Goal: Register for event/course

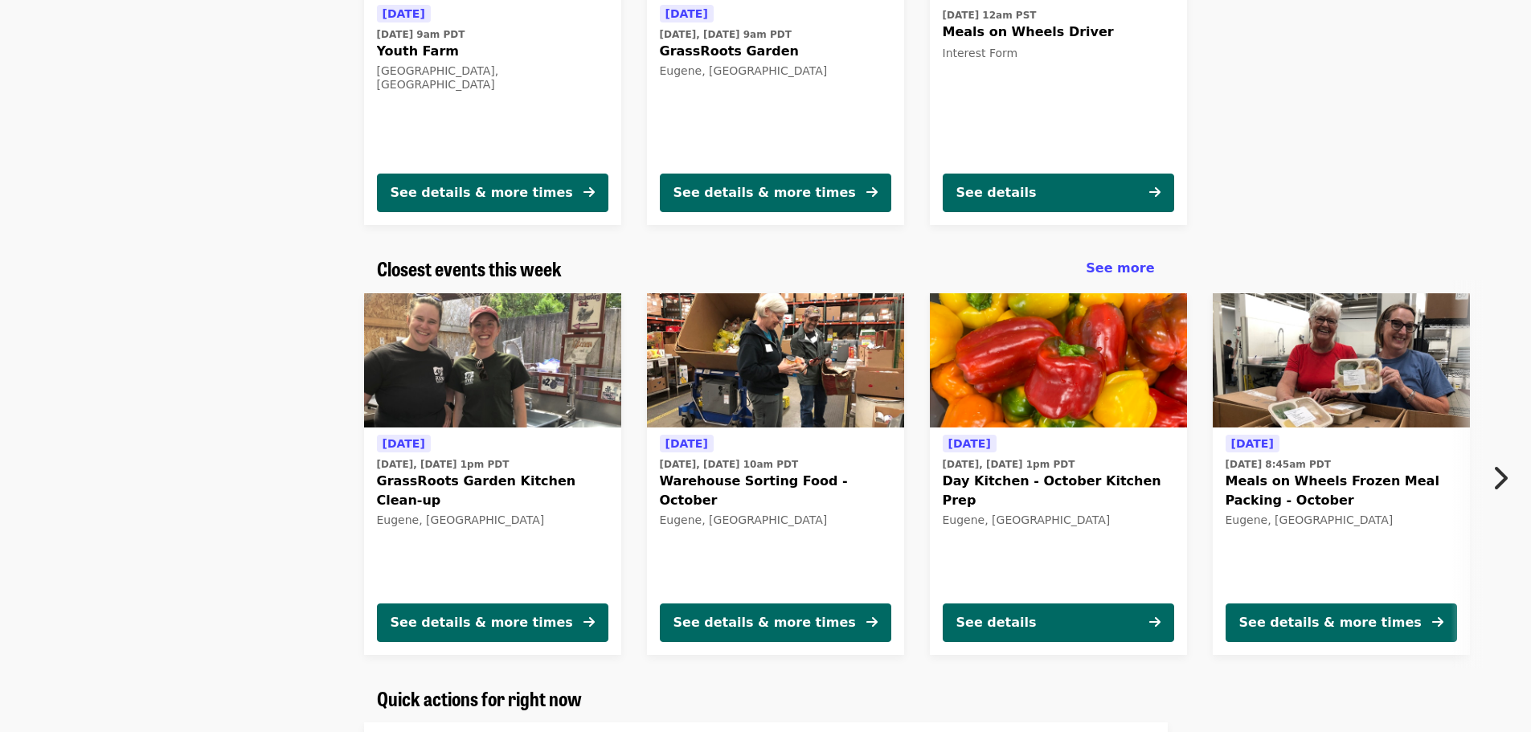
scroll to position [402, 0]
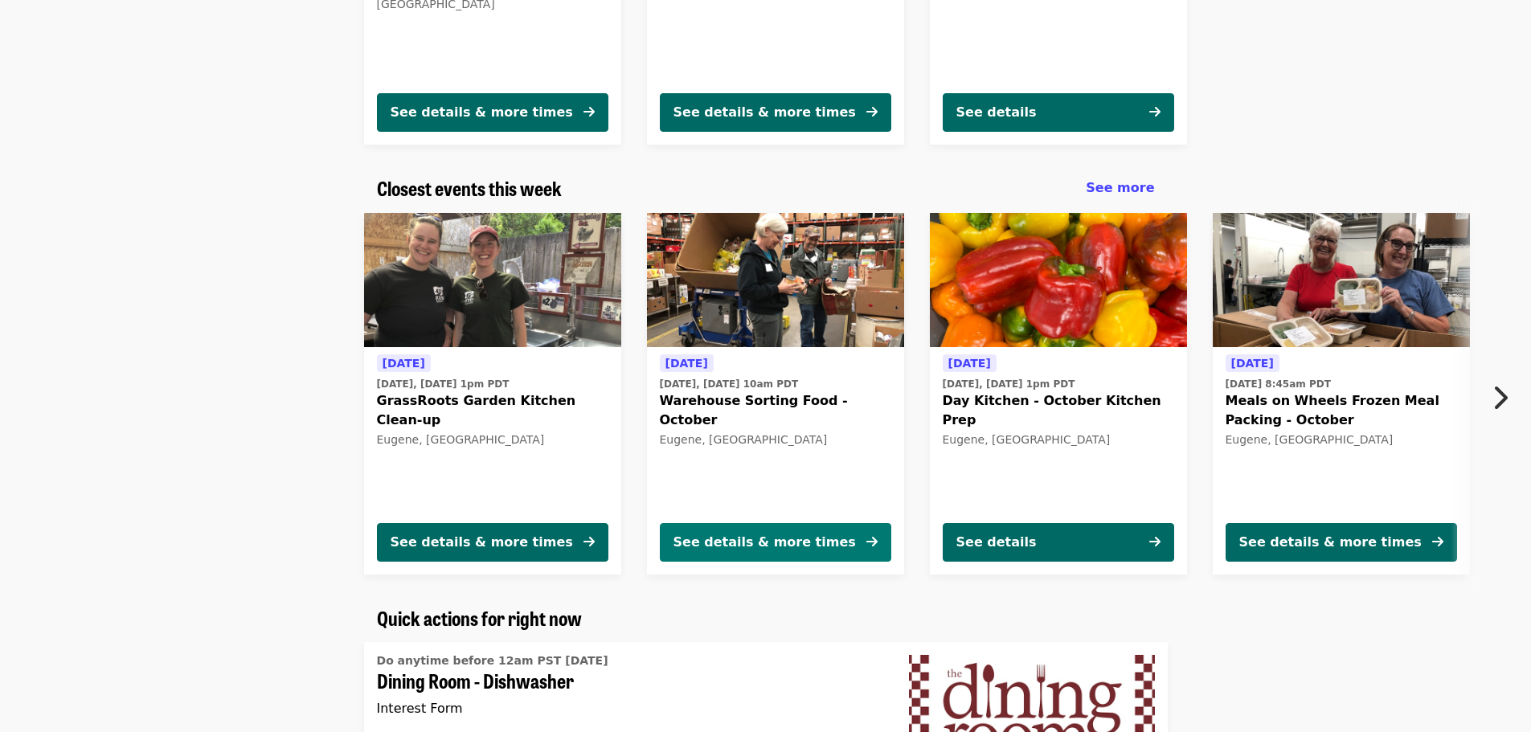
click at [781, 526] on button "See details & more times" at bounding box center [775, 542] width 231 height 39
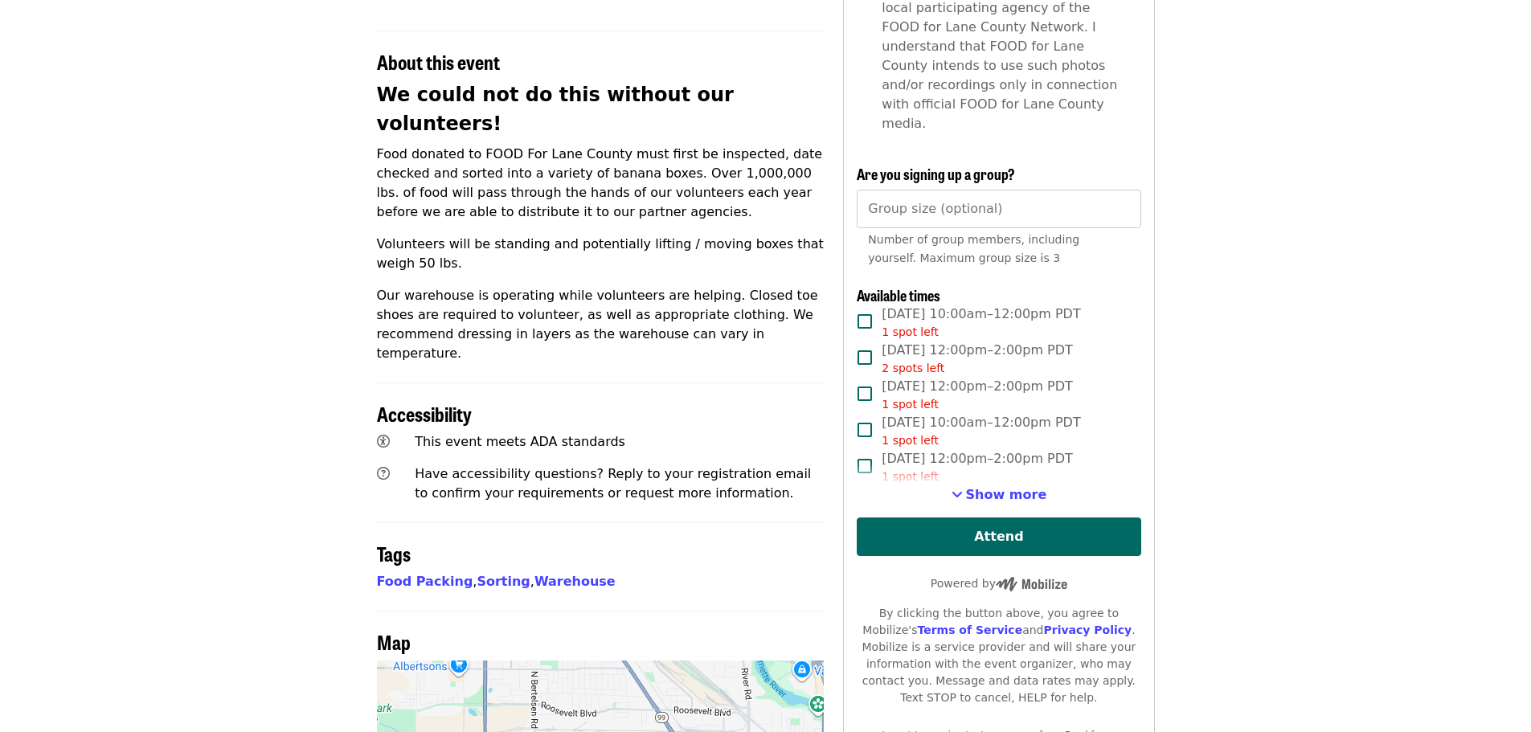
scroll to position [562, 0]
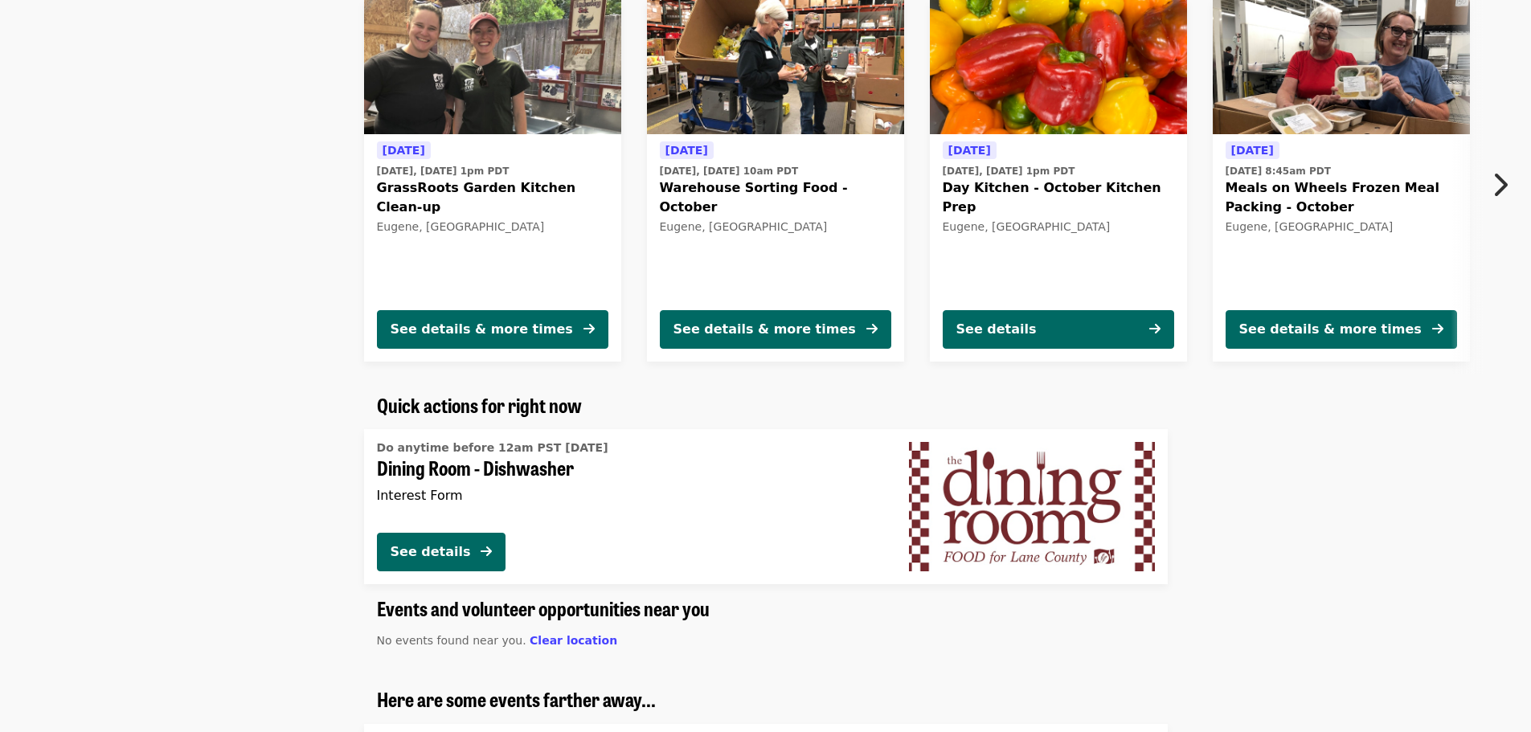
scroll to position [723, 0]
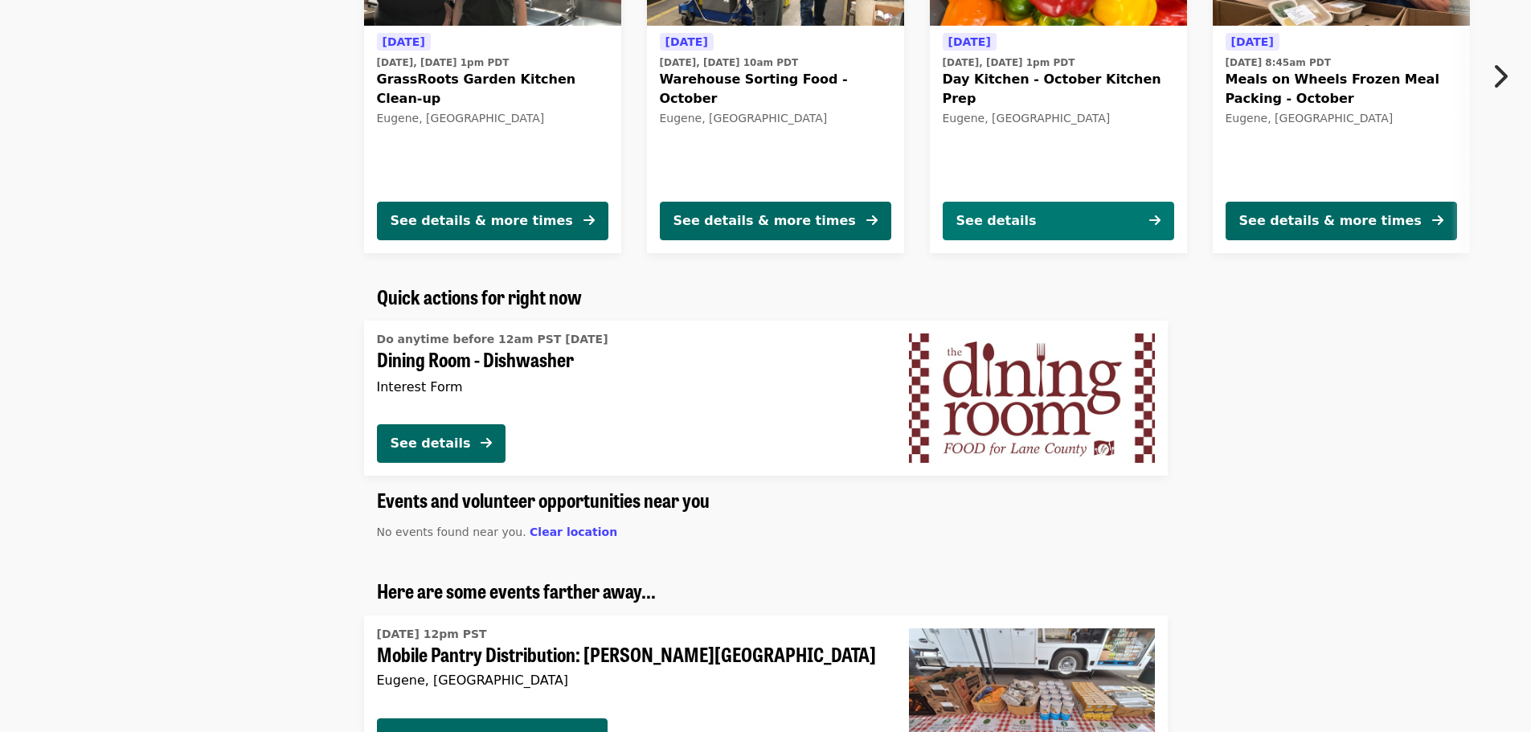
click at [976, 211] on div "See details" at bounding box center [996, 220] width 80 height 19
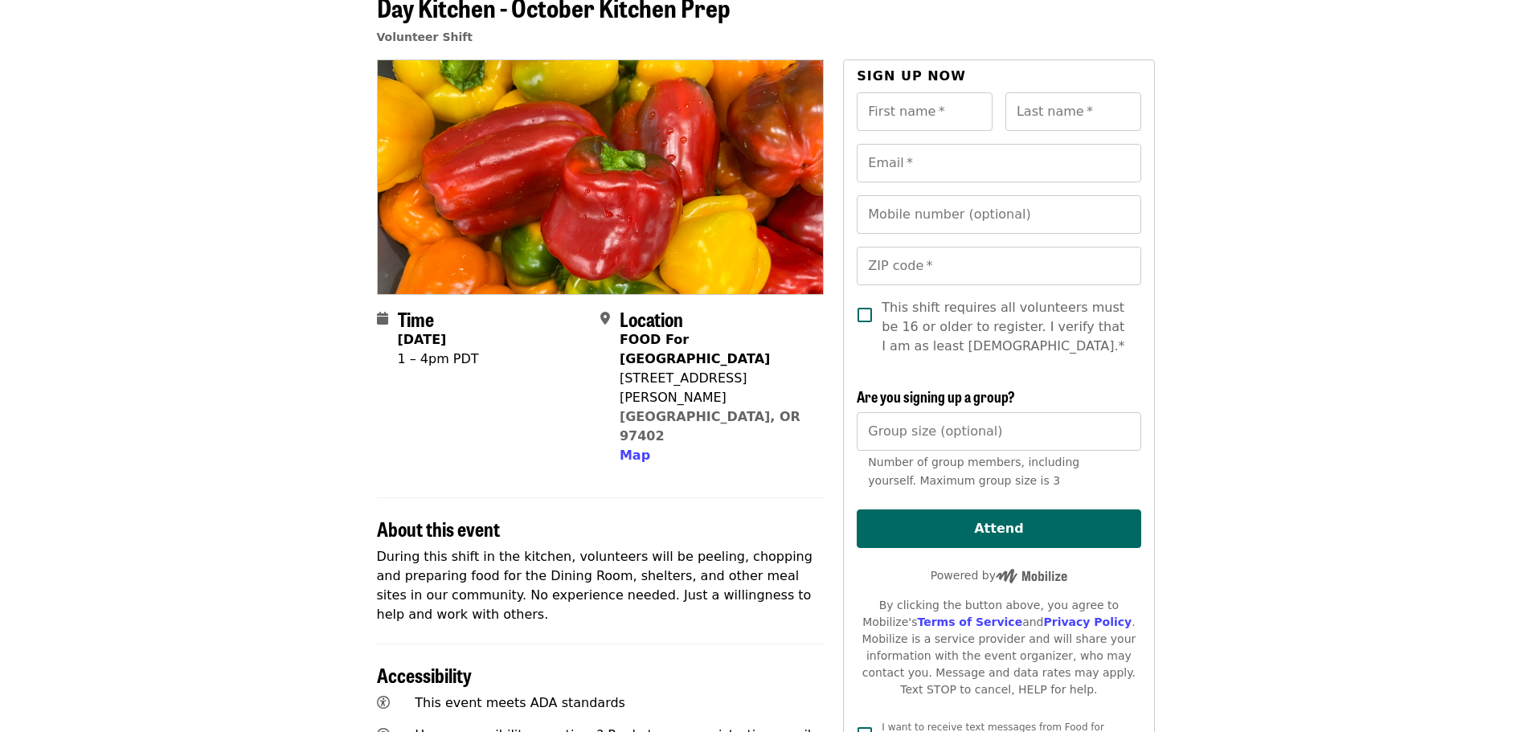
scroll to position [80, 0]
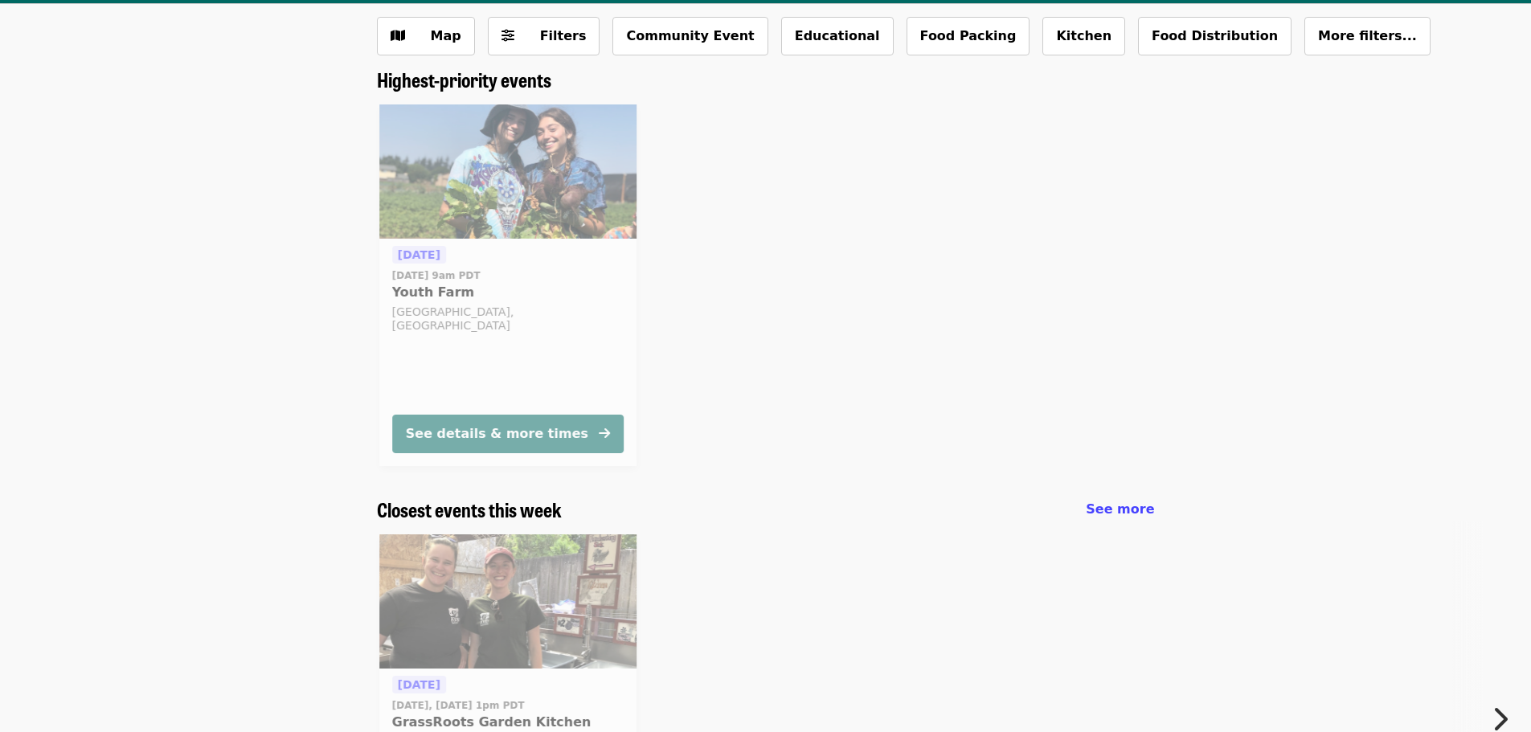
scroll to position [297, 0]
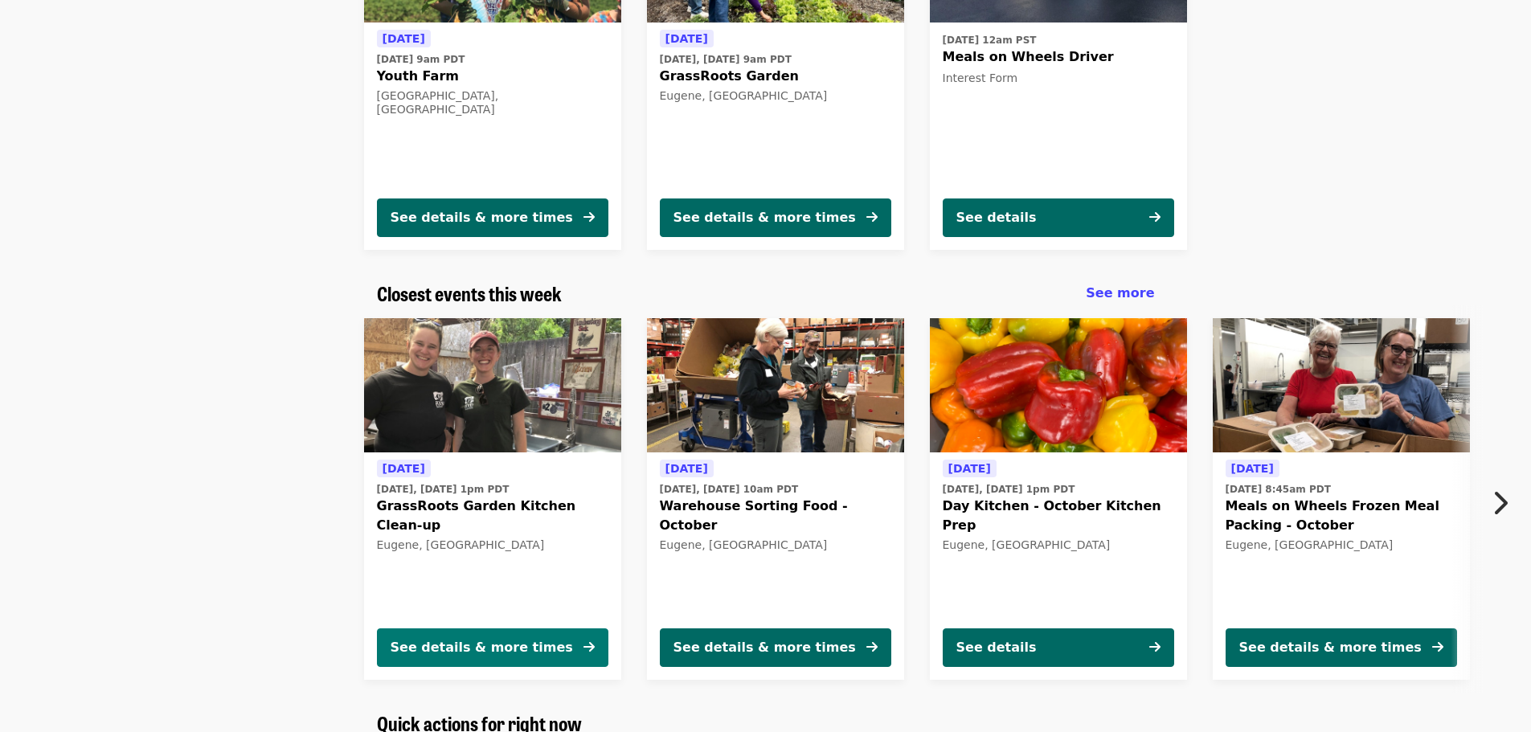
click at [556, 657] on button "See details & more times" at bounding box center [492, 647] width 231 height 39
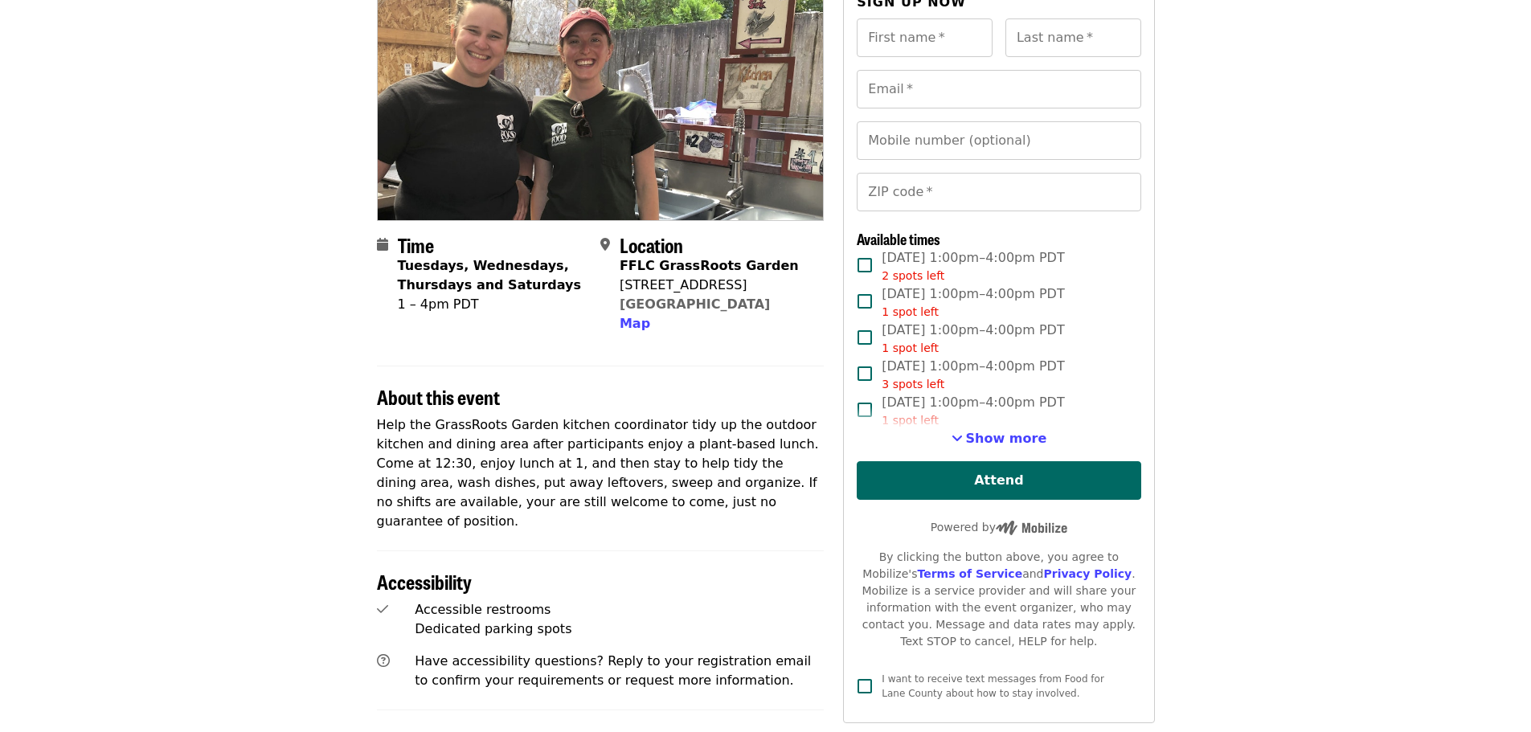
scroll to position [161, 0]
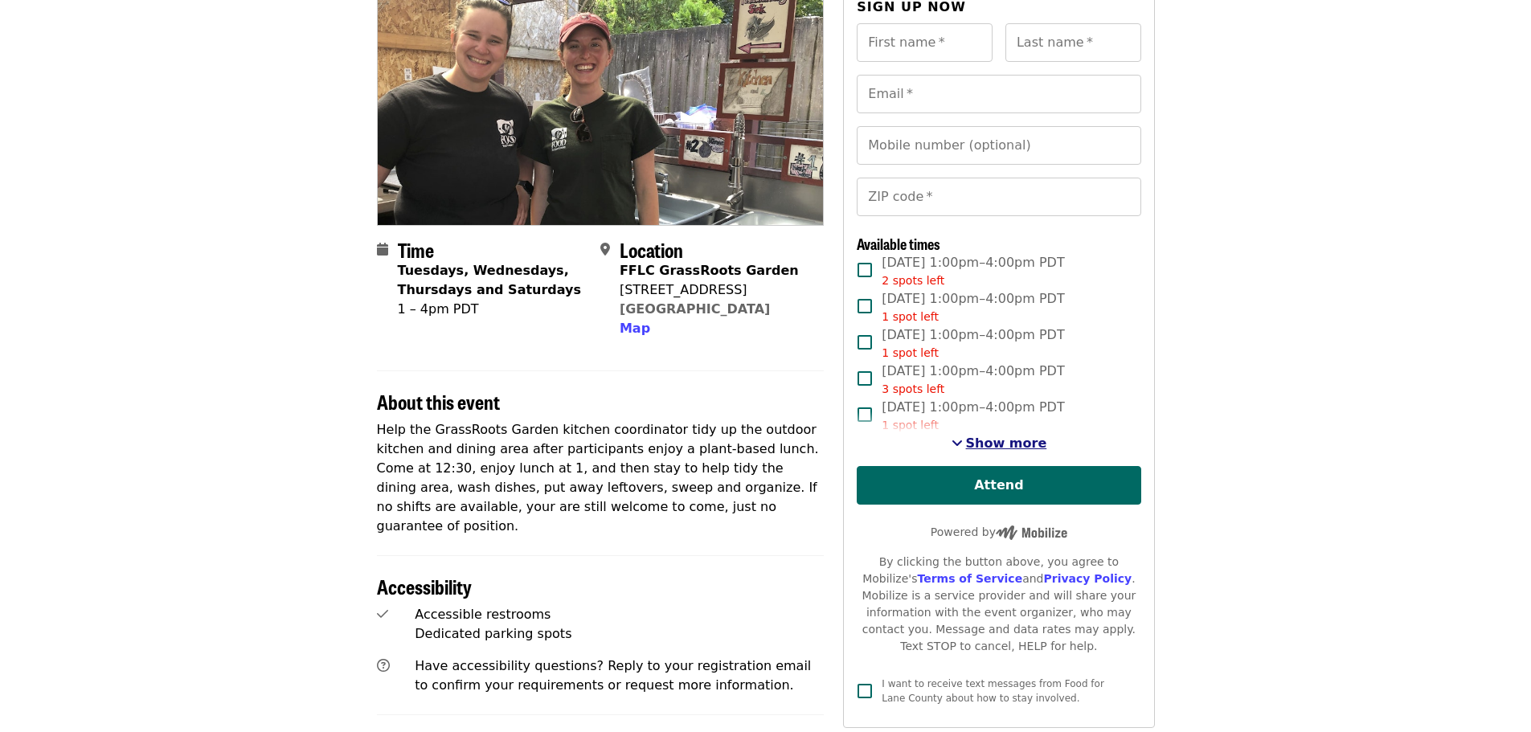
click at [1010, 439] on span "Show more" at bounding box center [1006, 443] width 81 height 15
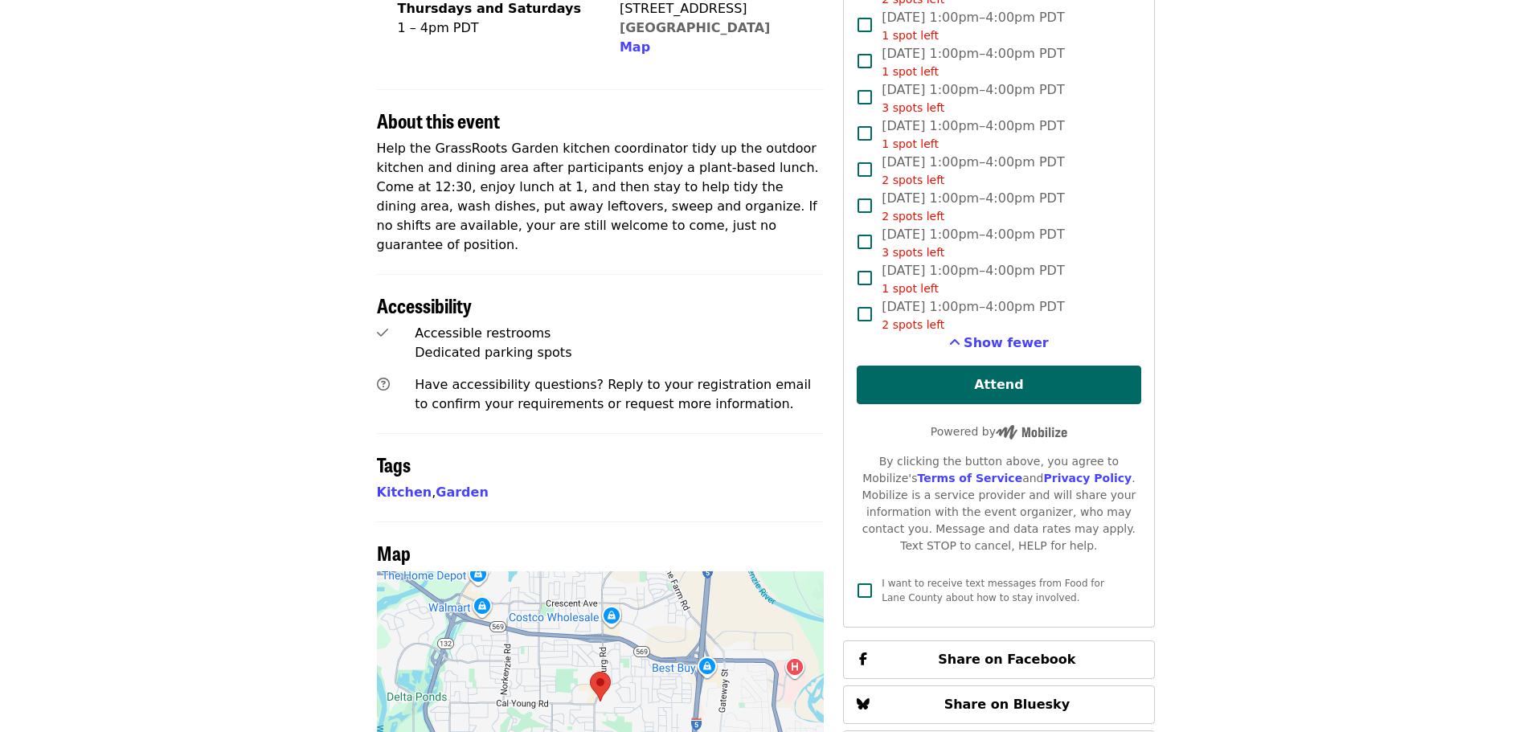
scroll to position [321, 0]
